Goal: Complete application form

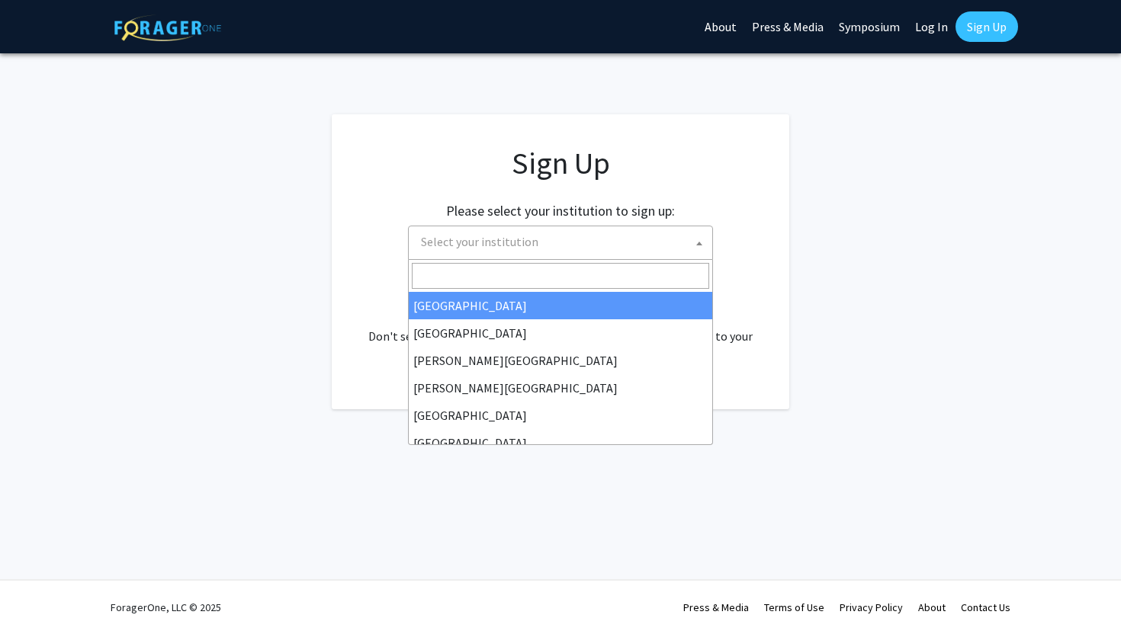
click at [647, 233] on span "Select your institution" at bounding box center [563, 241] width 297 height 31
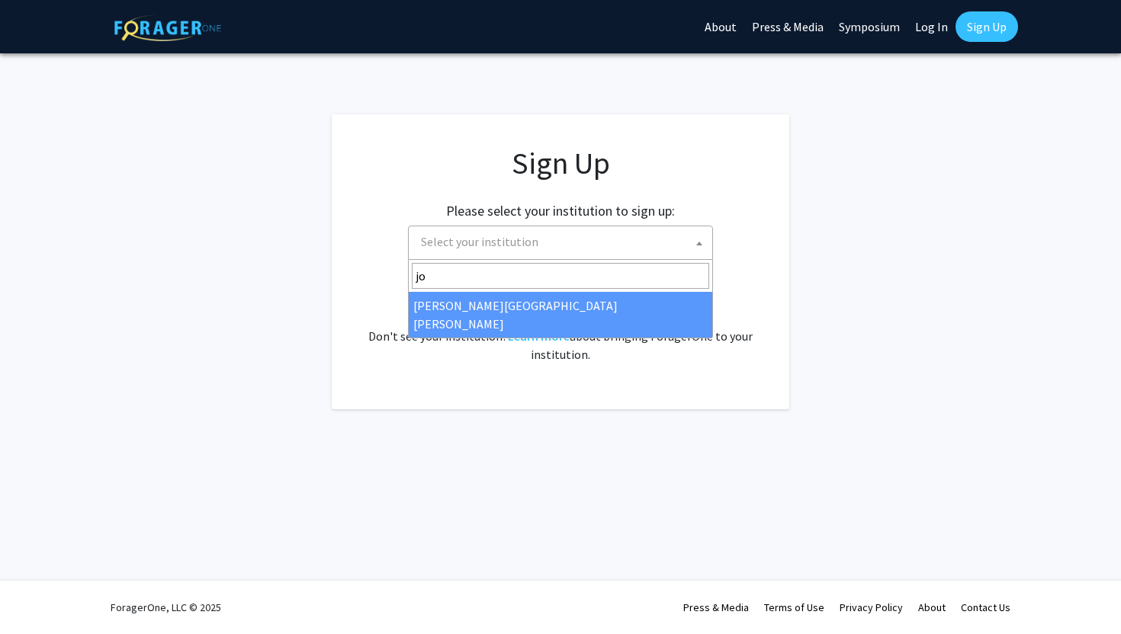
type input "jo"
select select "1"
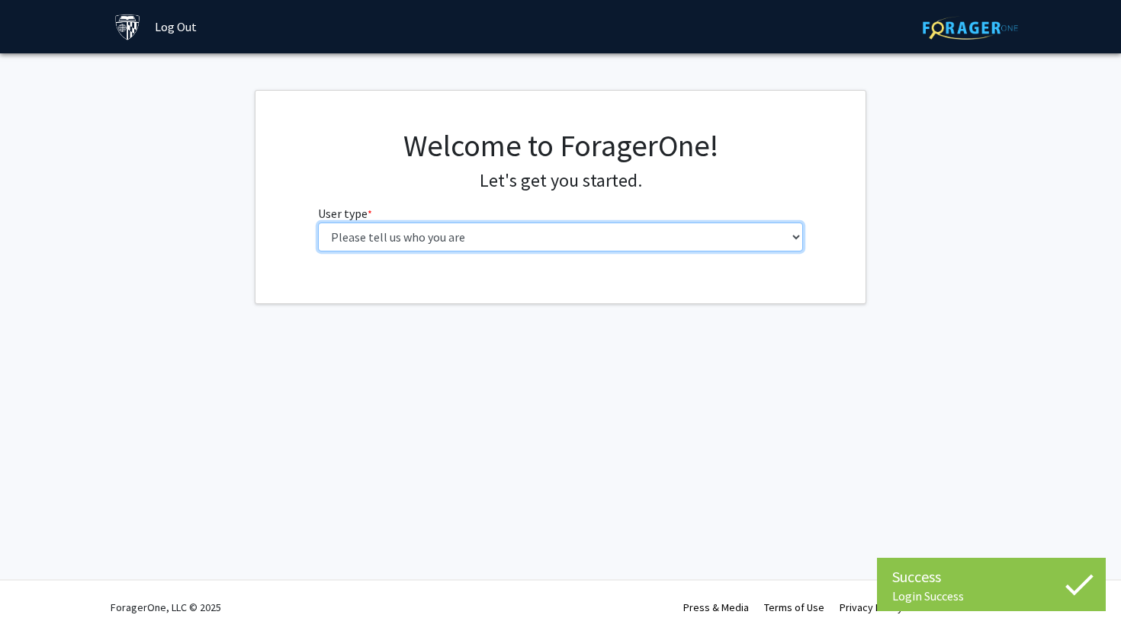
click at [647, 248] on select "Please tell us who you are Undergraduate Student Master's Student Doctoral Cand…" at bounding box center [561, 237] width 486 height 29
select select "2: masters"
click at [318, 223] on select "Please tell us who you are Undergraduate Student Master's Student Doctoral Cand…" at bounding box center [561, 237] width 486 height 29
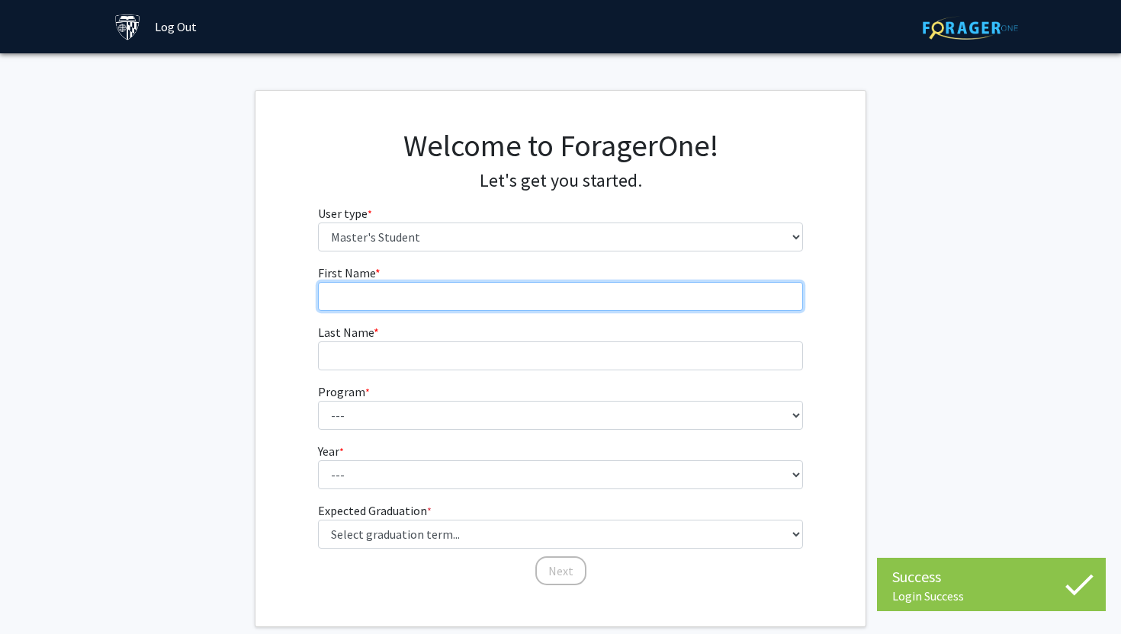
click at [608, 310] on input "First Name * required" at bounding box center [561, 296] width 486 height 29
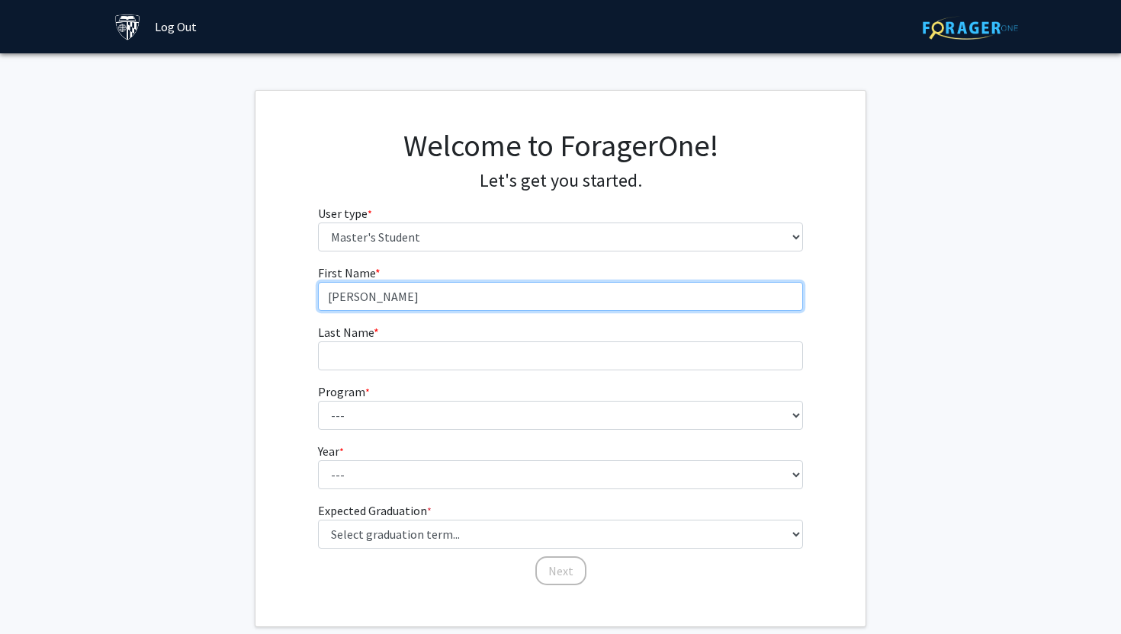
type input "Ella"
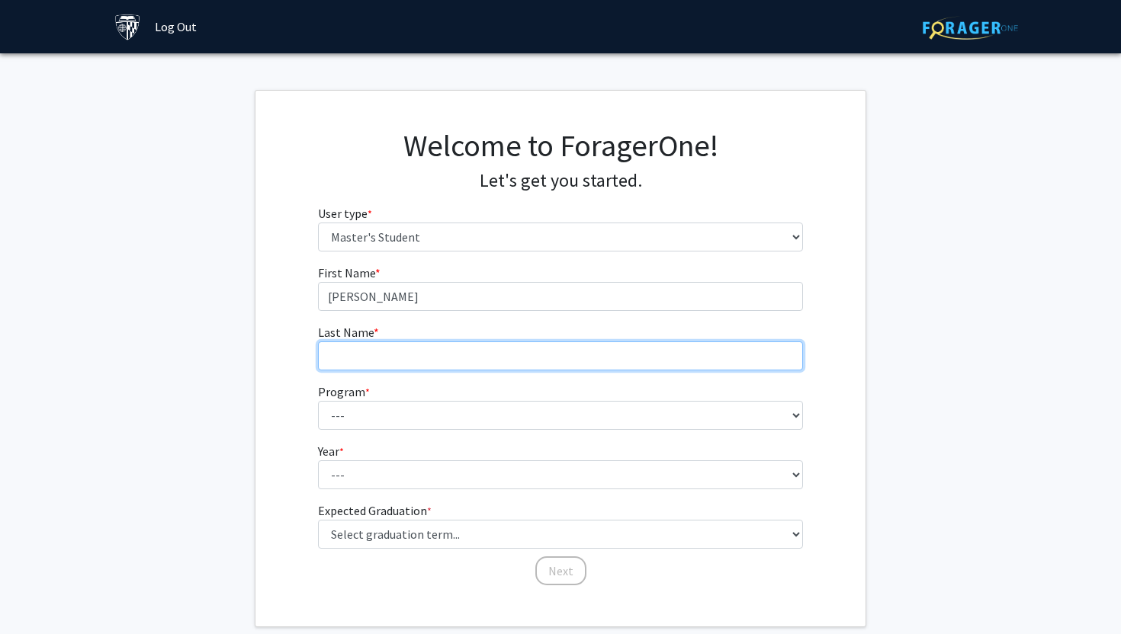
click at [587, 351] on input "Last Name * required" at bounding box center [561, 356] width 486 height 29
type input "Wilkinson"
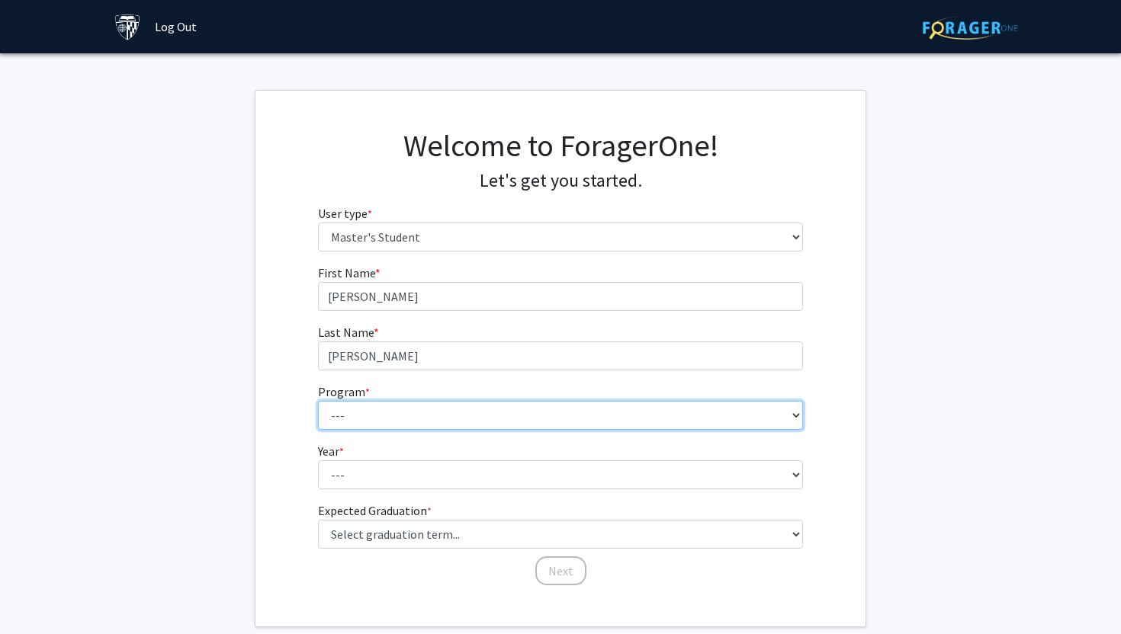
click at [554, 428] on select "--- Anatomy Education Applied and Computational Mathematics Applied Biomedical …" at bounding box center [561, 415] width 486 height 29
click at [429, 403] on select "--- Anatomy Education Applied and Computational Mathematics Applied Biomedical …" at bounding box center [561, 415] width 486 height 29
select select "98: 83"
click at [318, 401] on select "--- Anatomy Education Applied and Computational Mathematics Applied Biomedical …" at bounding box center [561, 415] width 486 height 29
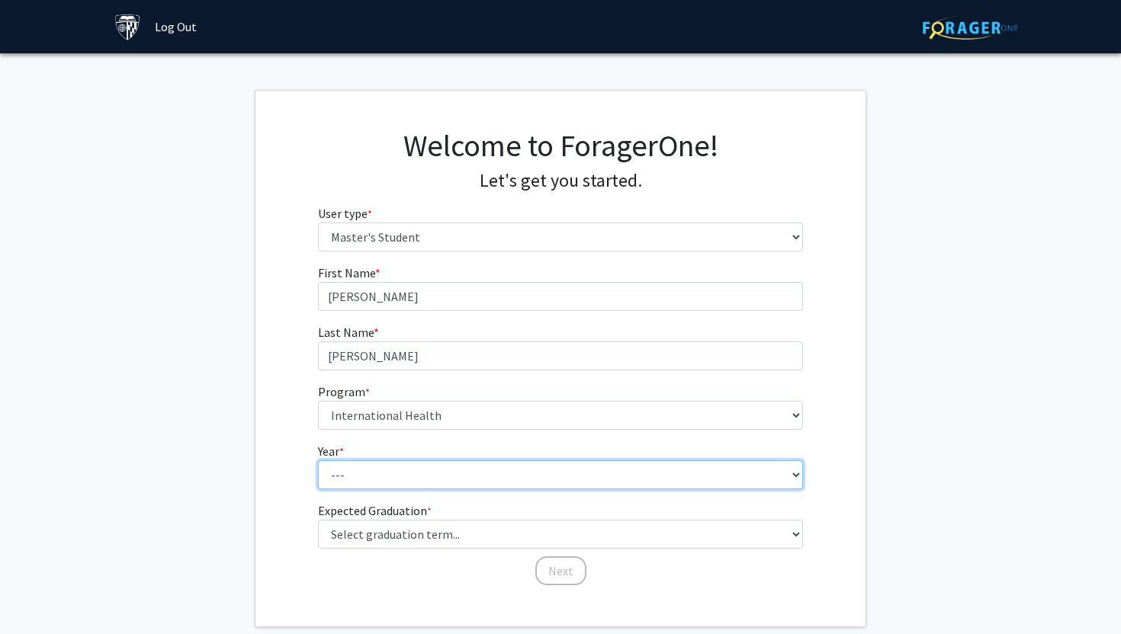
click at [416, 475] on select "--- First Year Second Year" at bounding box center [561, 475] width 486 height 29
select select "1: first_year"
click at [318, 461] on select "--- First Year Second Year" at bounding box center [561, 475] width 486 height 29
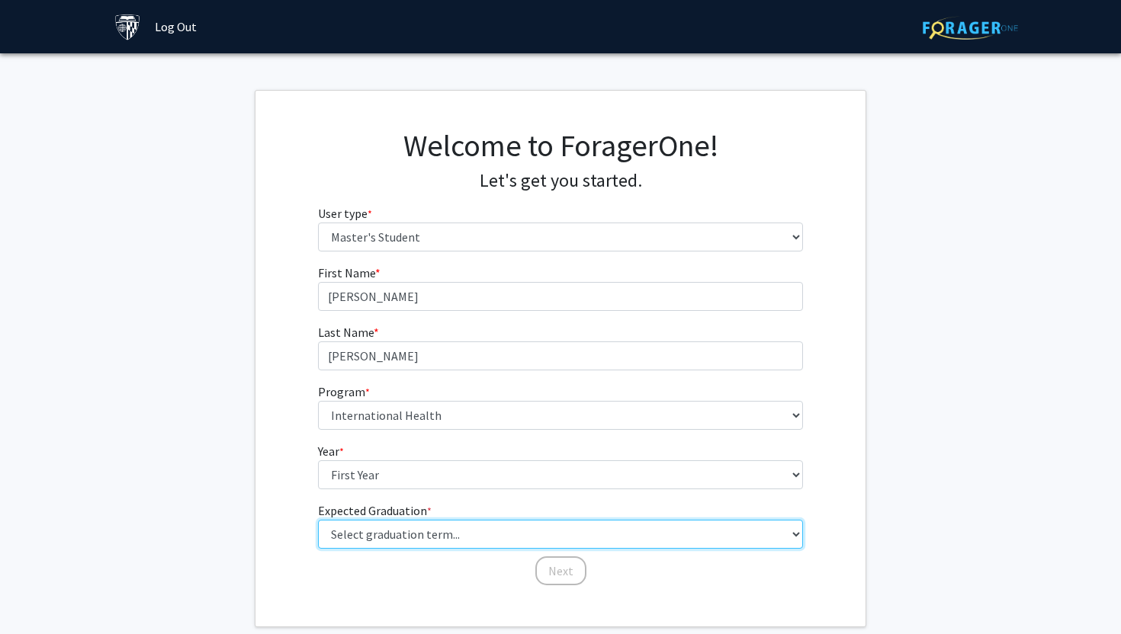
click at [408, 531] on select "Select graduation term... Spring 2025 Summer 2025 Fall 2025 Winter 2025 Spring …" at bounding box center [561, 534] width 486 height 29
select select "9: spring_2027"
click at [318, 520] on select "Select graduation term... Spring 2025 Summer 2025 Fall 2025 Winter 2025 Spring …" at bounding box center [561, 534] width 486 height 29
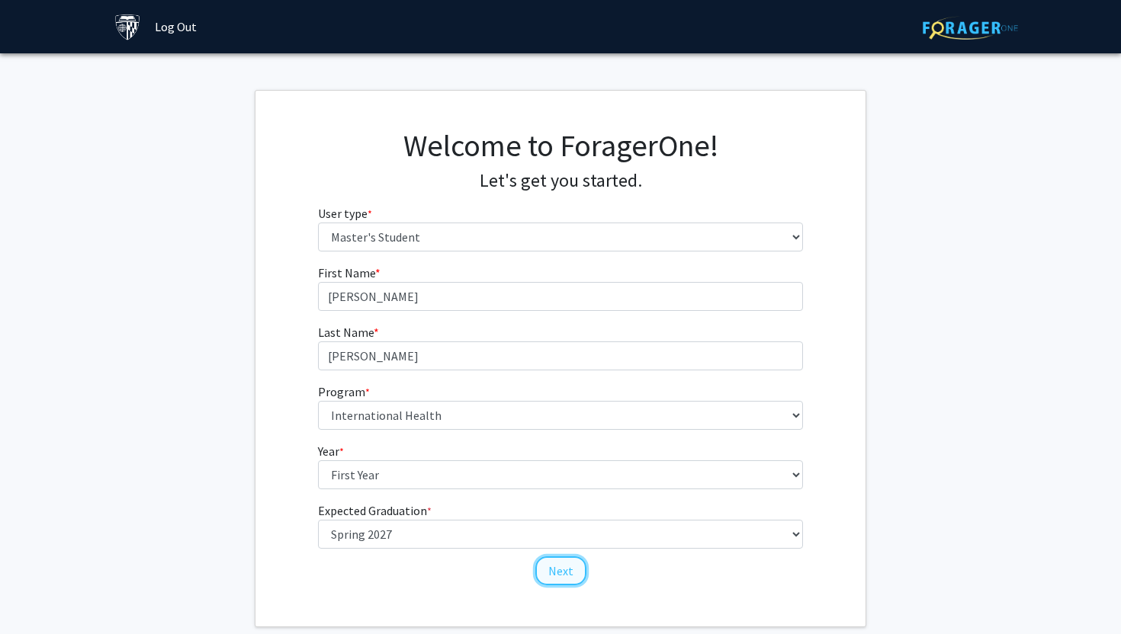
click at [548, 573] on button "Next" at bounding box center [560, 571] width 51 height 29
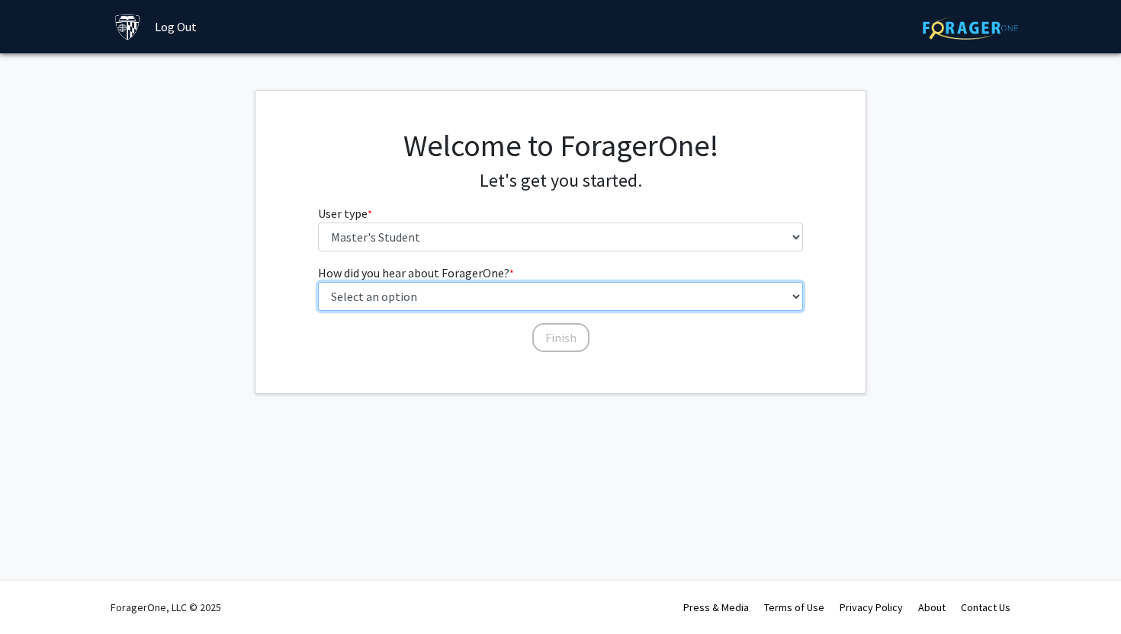
click at [560, 298] on select "Select an option Peer/student recommendation Faculty/staff recommendation Unive…" at bounding box center [561, 296] width 486 height 29
select select "3: university_website"
click at [318, 282] on select "Select an option Peer/student recommendation Faculty/staff recommendation Unive…" at bounding box center [561, 296] width 486 height 29
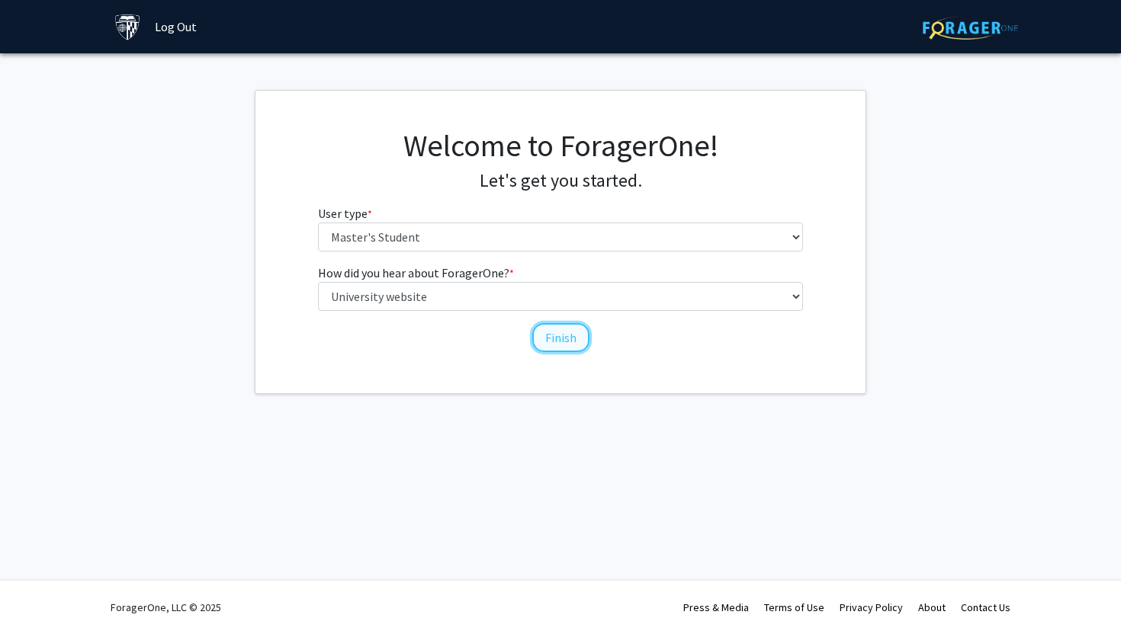
click at [545, 344] on button "Finish" at bounding box center [560, 337] width 57 height 29
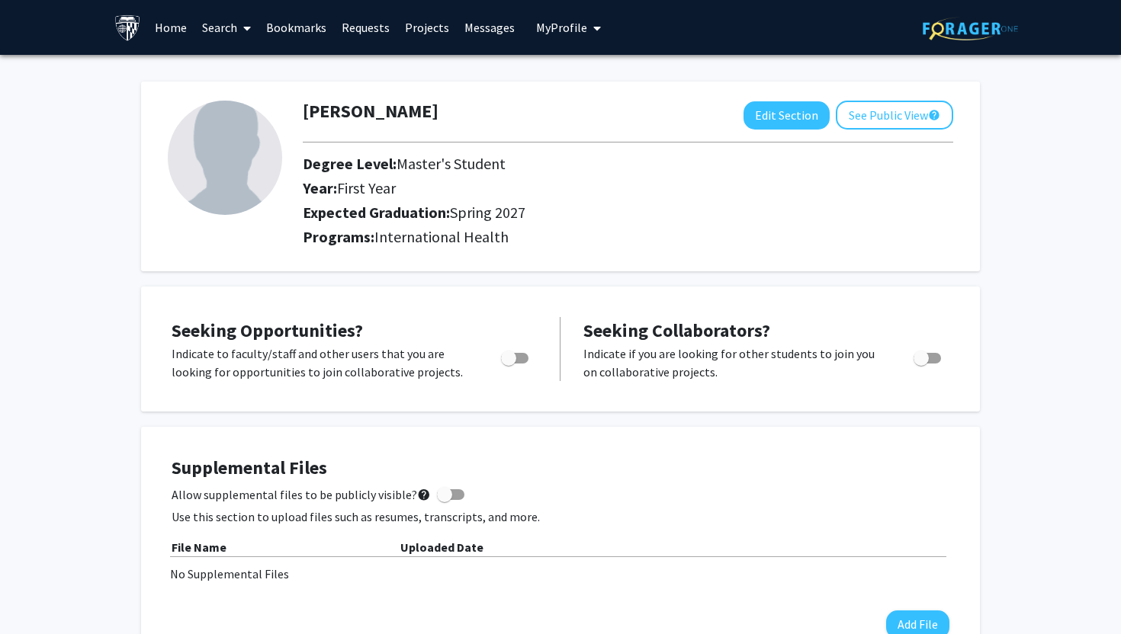
click at [165, 33] on link "Home" at bounding box center [170, 27] width 47 height 53
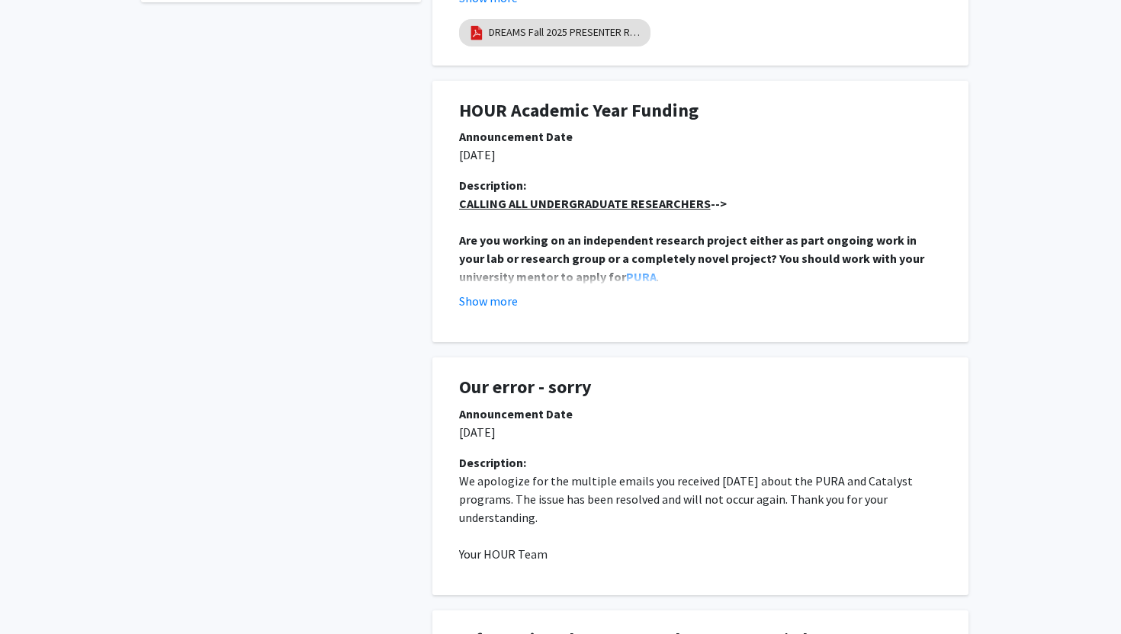
scroll to position [640, 0]
